Goal: Find specific page/section: Find specific page/section

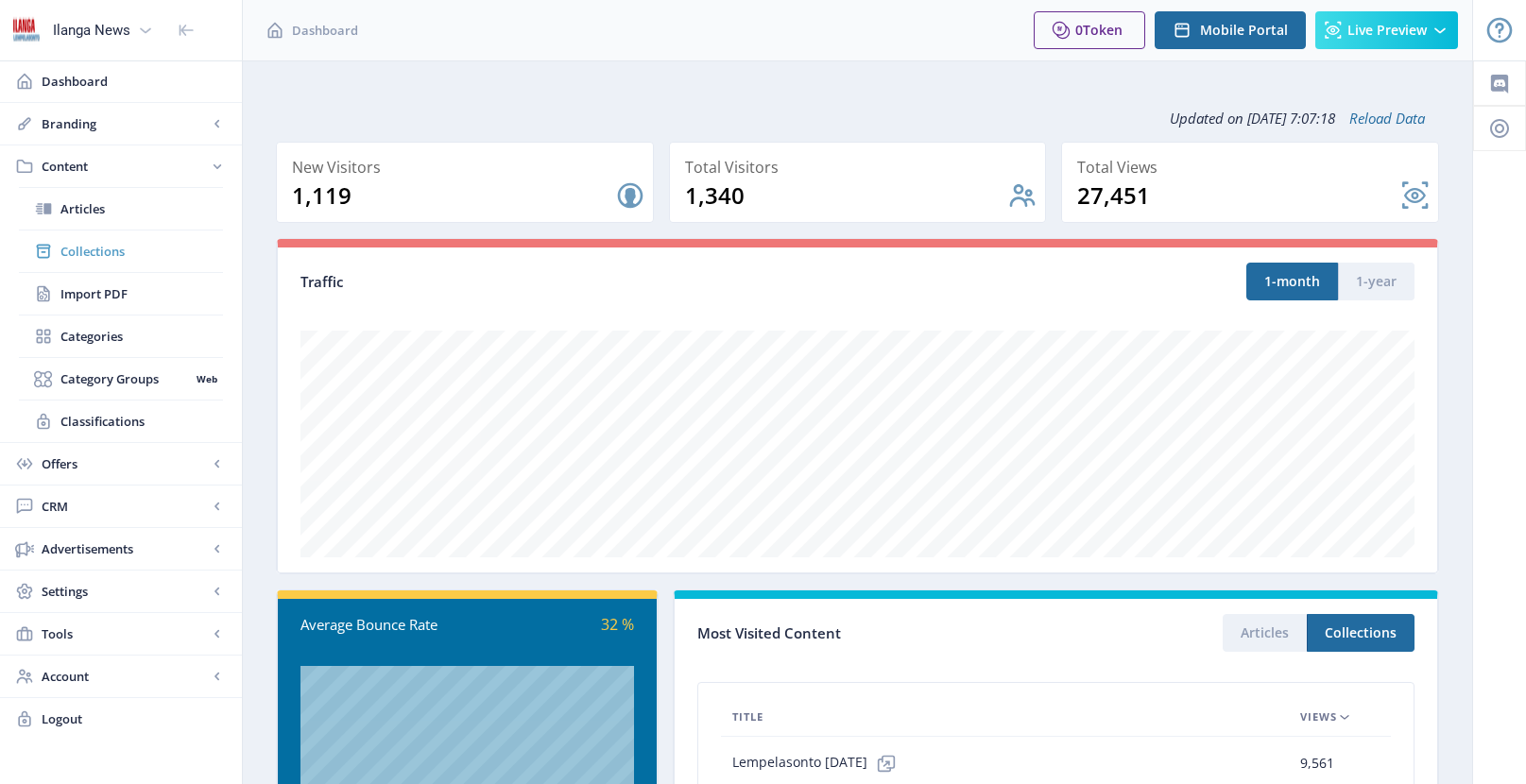
click at [93, 250] on span "Collections" at bounding box center [141, 252] width 162 height 19
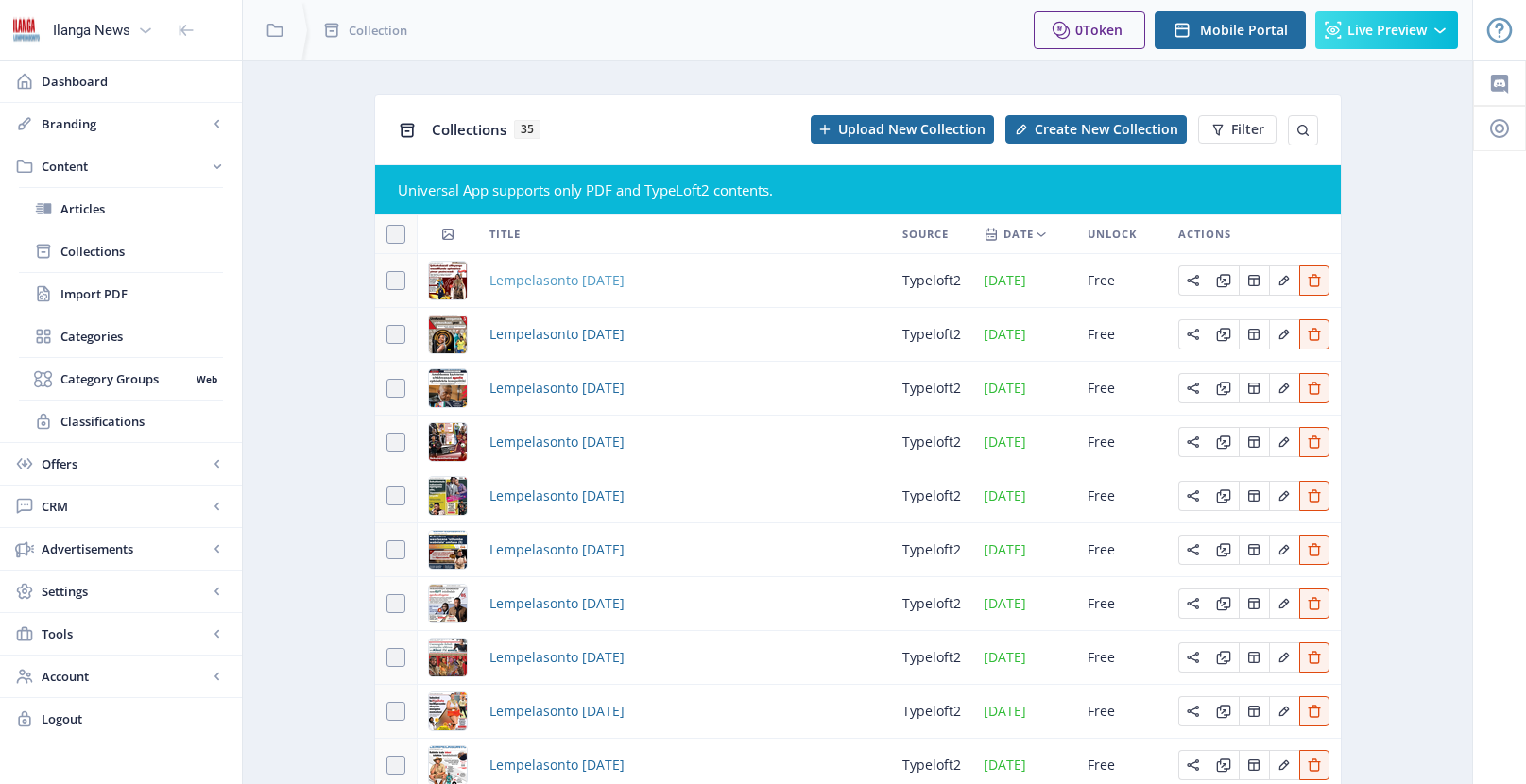
click at [596, 274] on span "Lempelasonto [DATE]" at bounding box center [556, 281] width 135 height 23
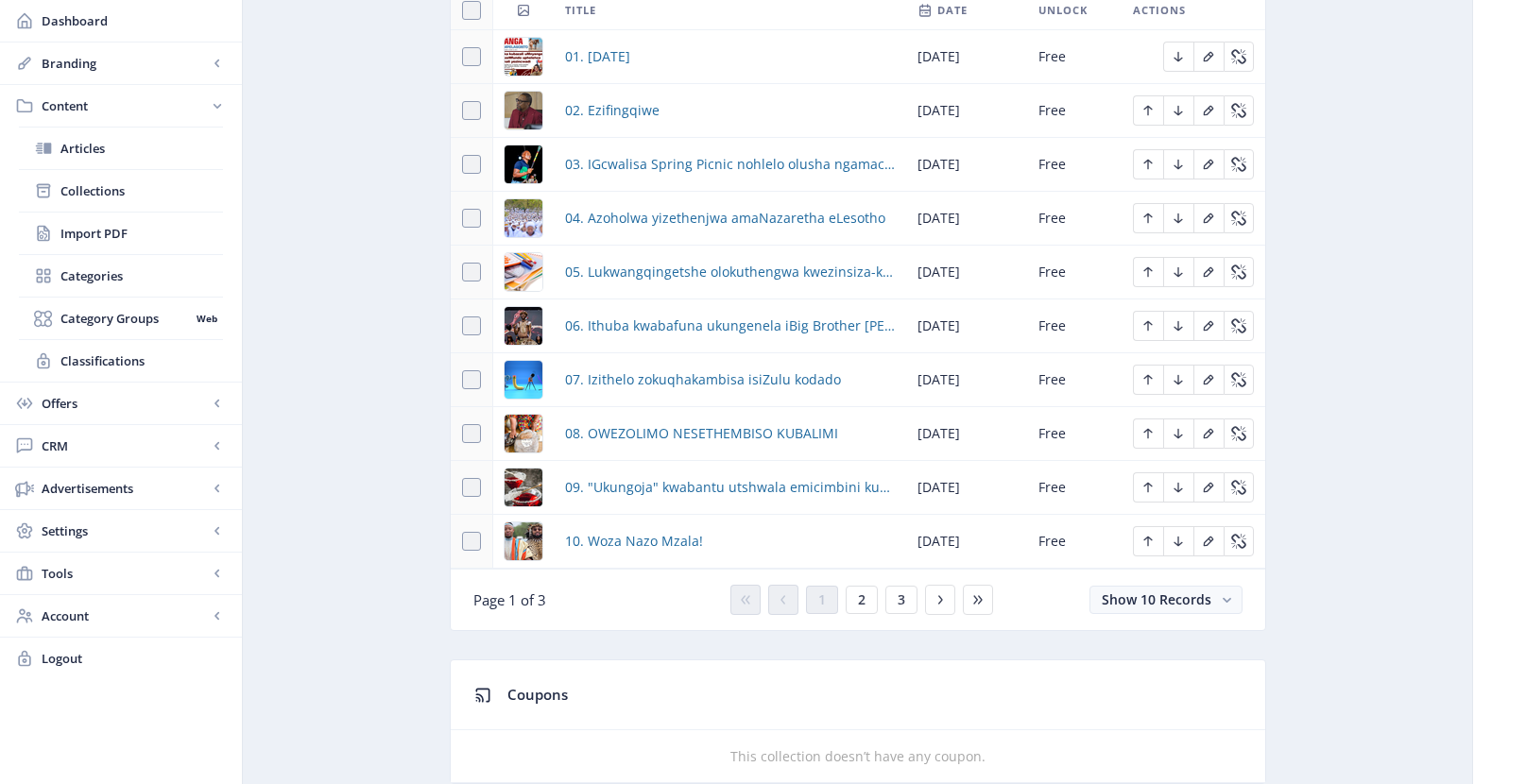
scroll to position [913, 0]
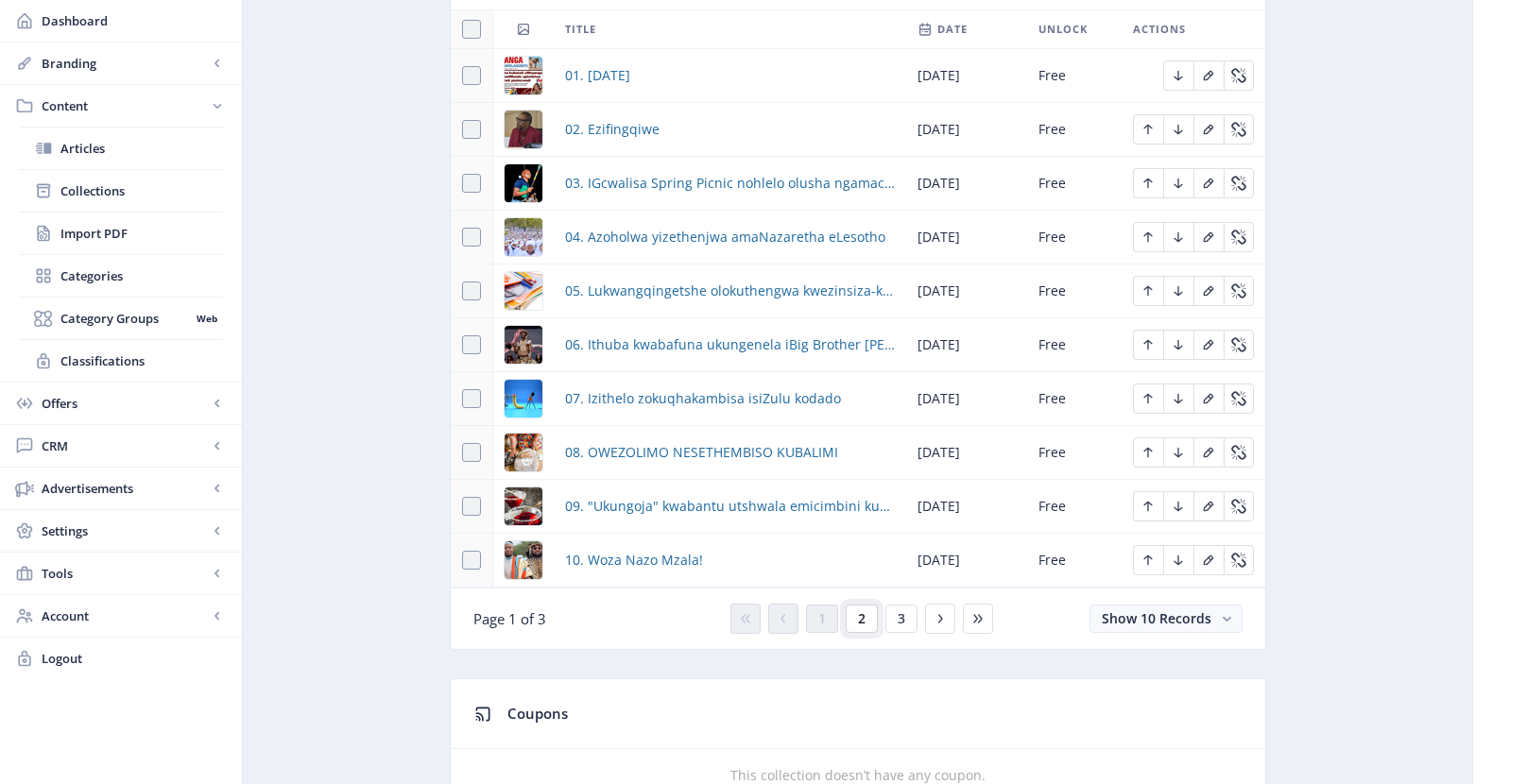
click at [861, 625] on span "2" at bounding box center [861, 619] width 8 height 15
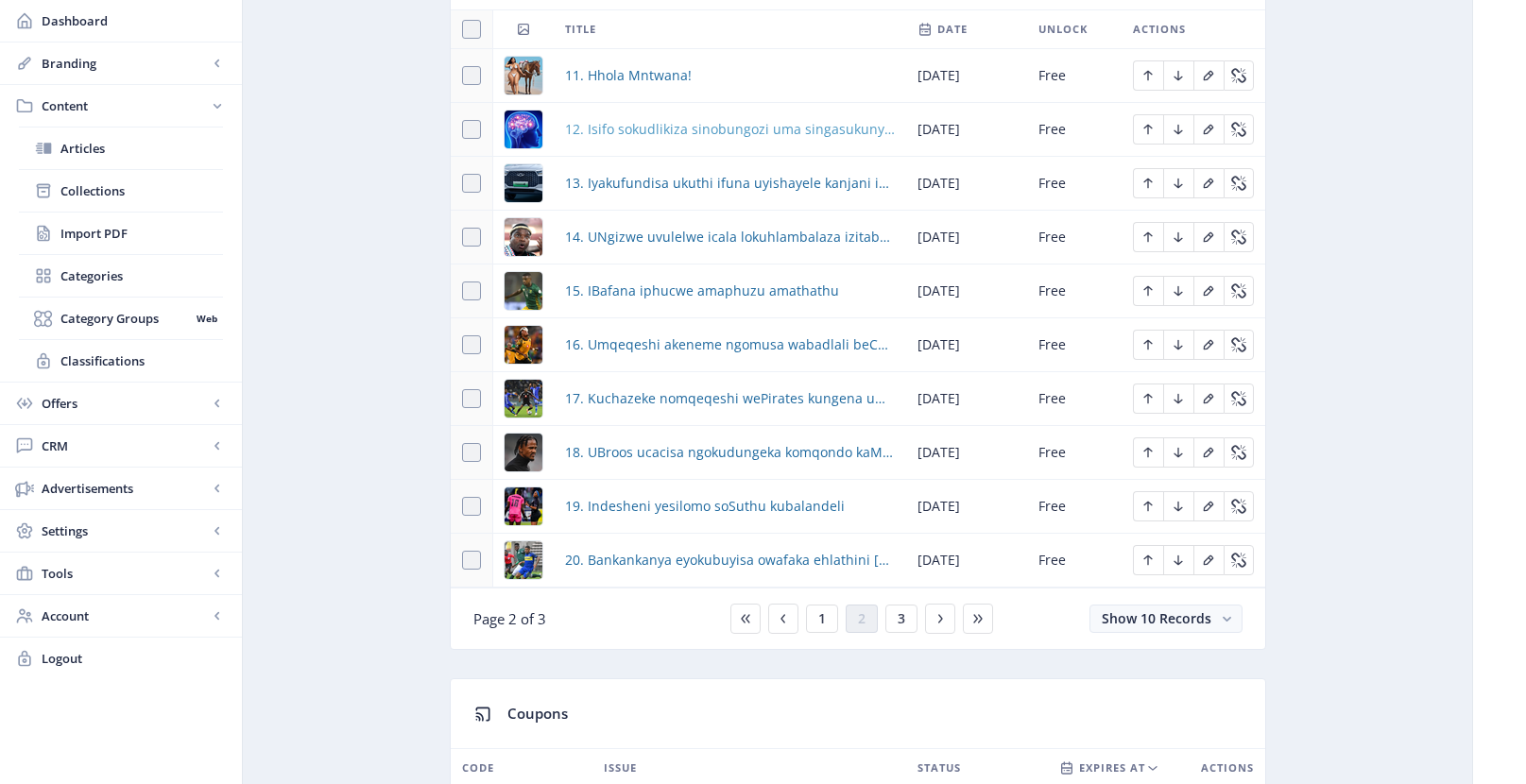
click at [687, 125] on span "12. Isifo sokudlikiza sinobungozi uma singasukunyelwa" at bounding box center [729, 129] width 330 height 23
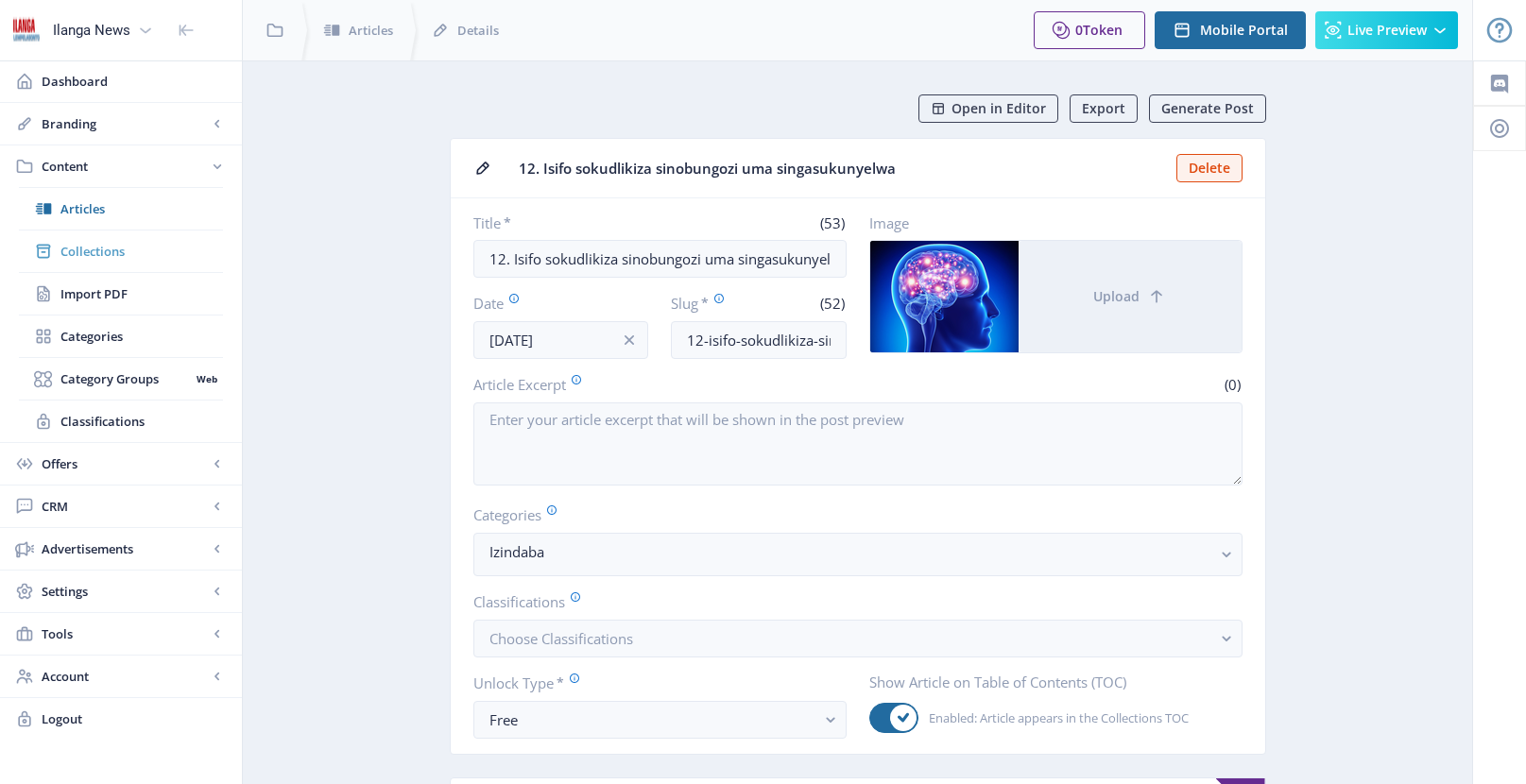
click at [106, 247] on span "Collections" at bounding box center [141, 252] width 162 height 19
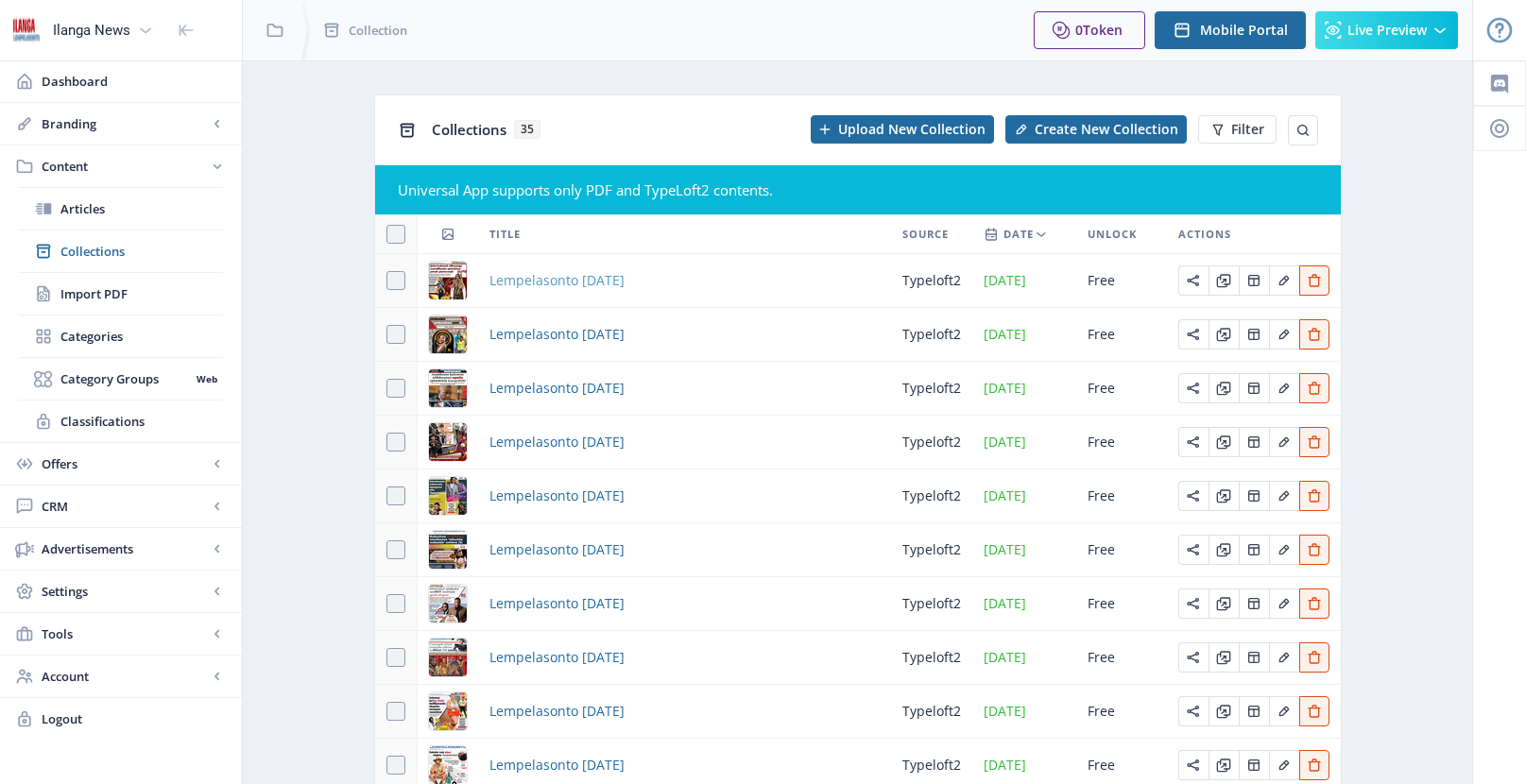
click at [588, 274] on span "Lempelasonto [DATE]" at bounding box center [556, 281] width 135 height 23
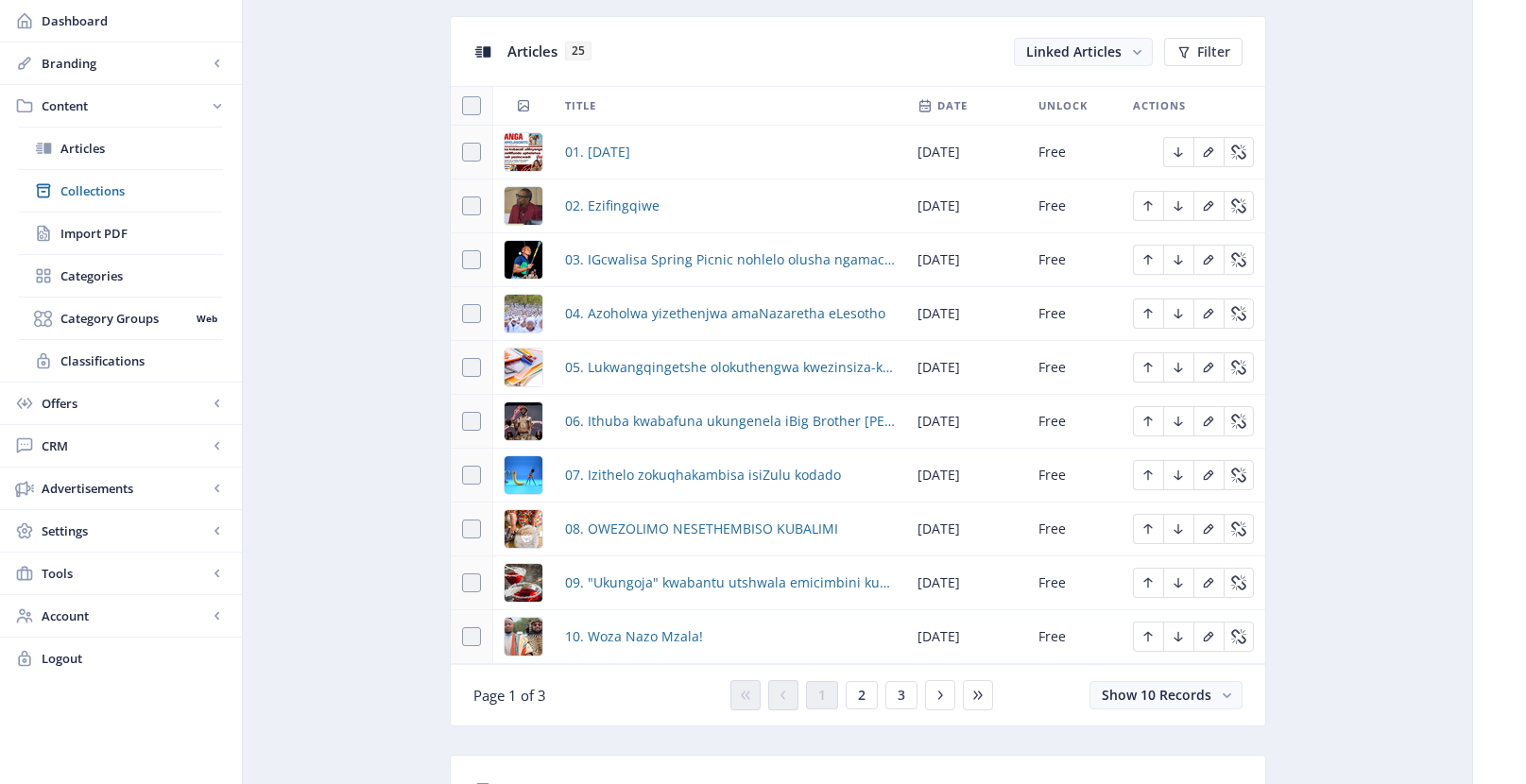
scroll to position [887, 0]
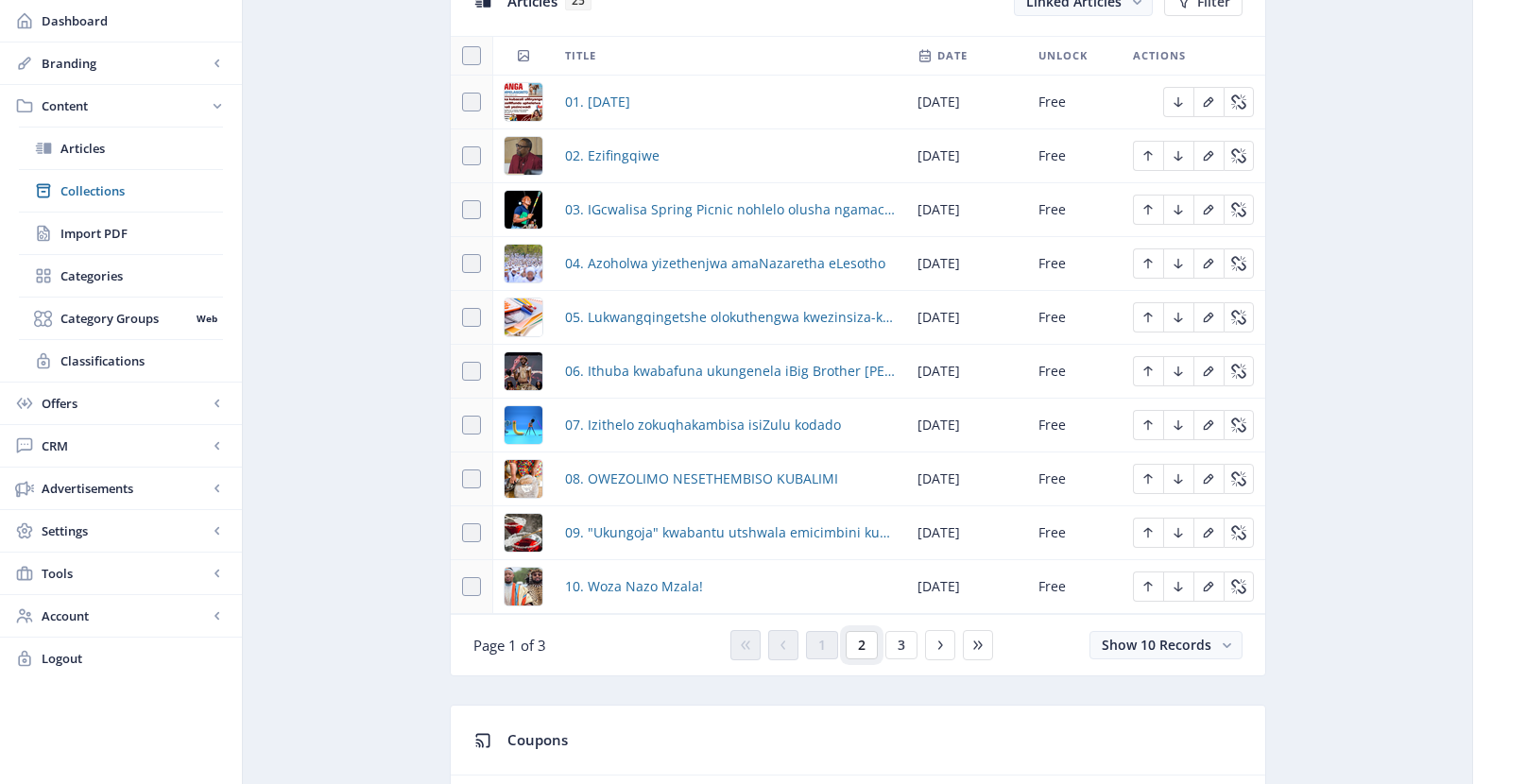
click at [864, 651] on button "2" at bounding box center [861, 645] width 32 height 28
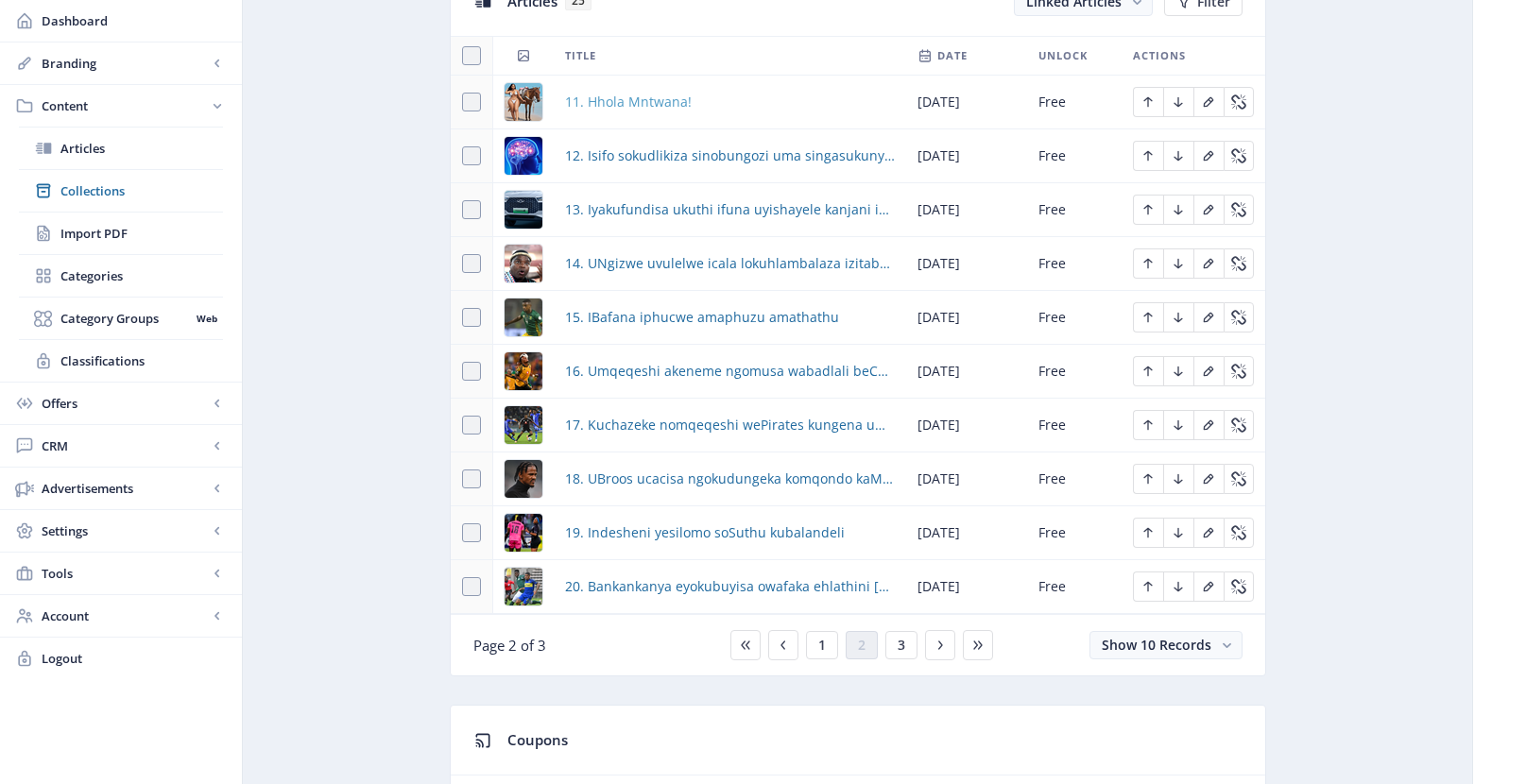
click at [610, 108] on span "11. Hhola Mntwana!" at bounding box center [628, 102] width 126 height 23
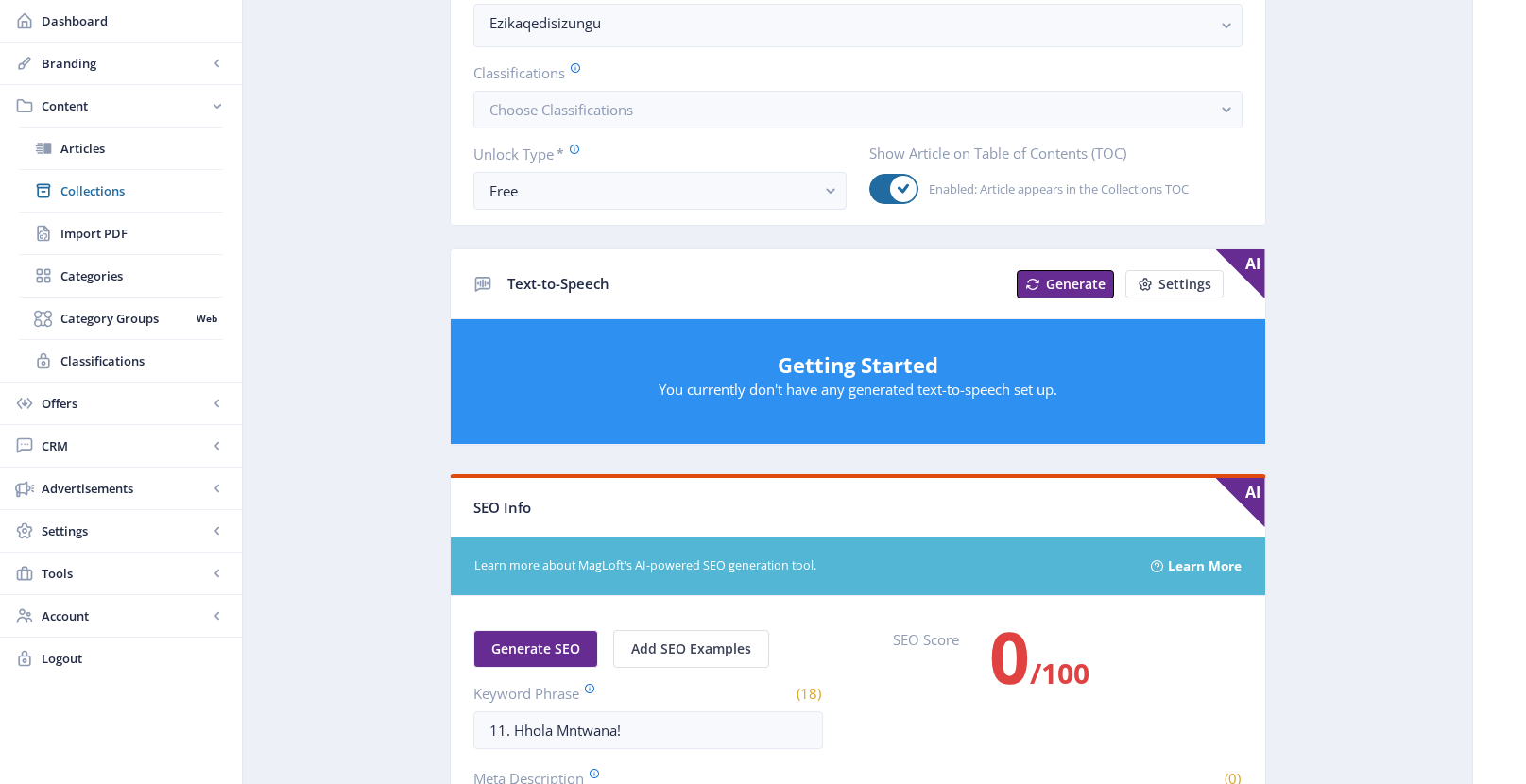
scroll to position [64, 0]
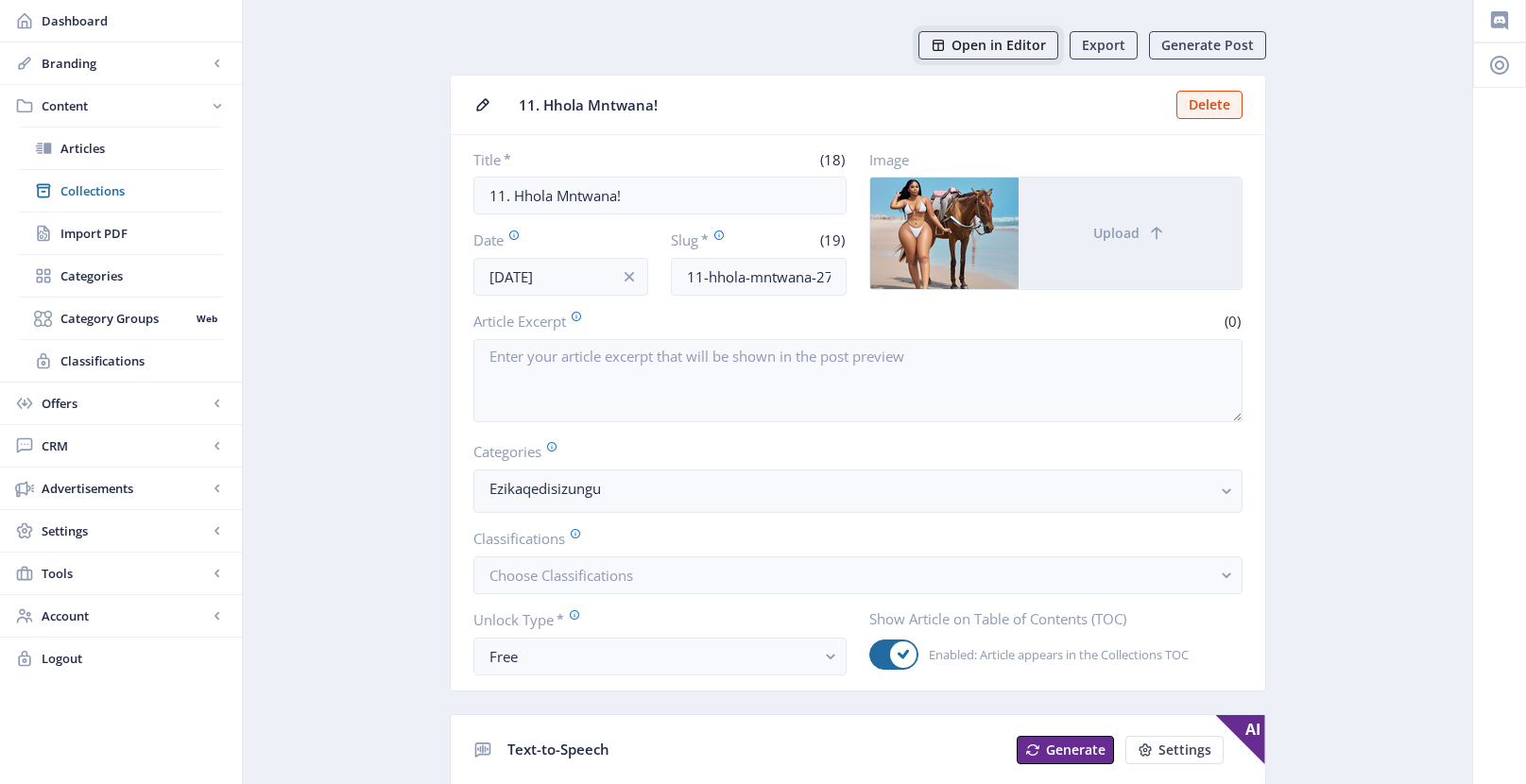
click at [1007, 47] on span "Open in Editor" at bounding box center [998, 46] width 94 height 15
click at [101, 193] on span "Collections" at bounding box center [141, 191] width 162 height 19
